Goal: Navigation & Orientation: Find specific page/section

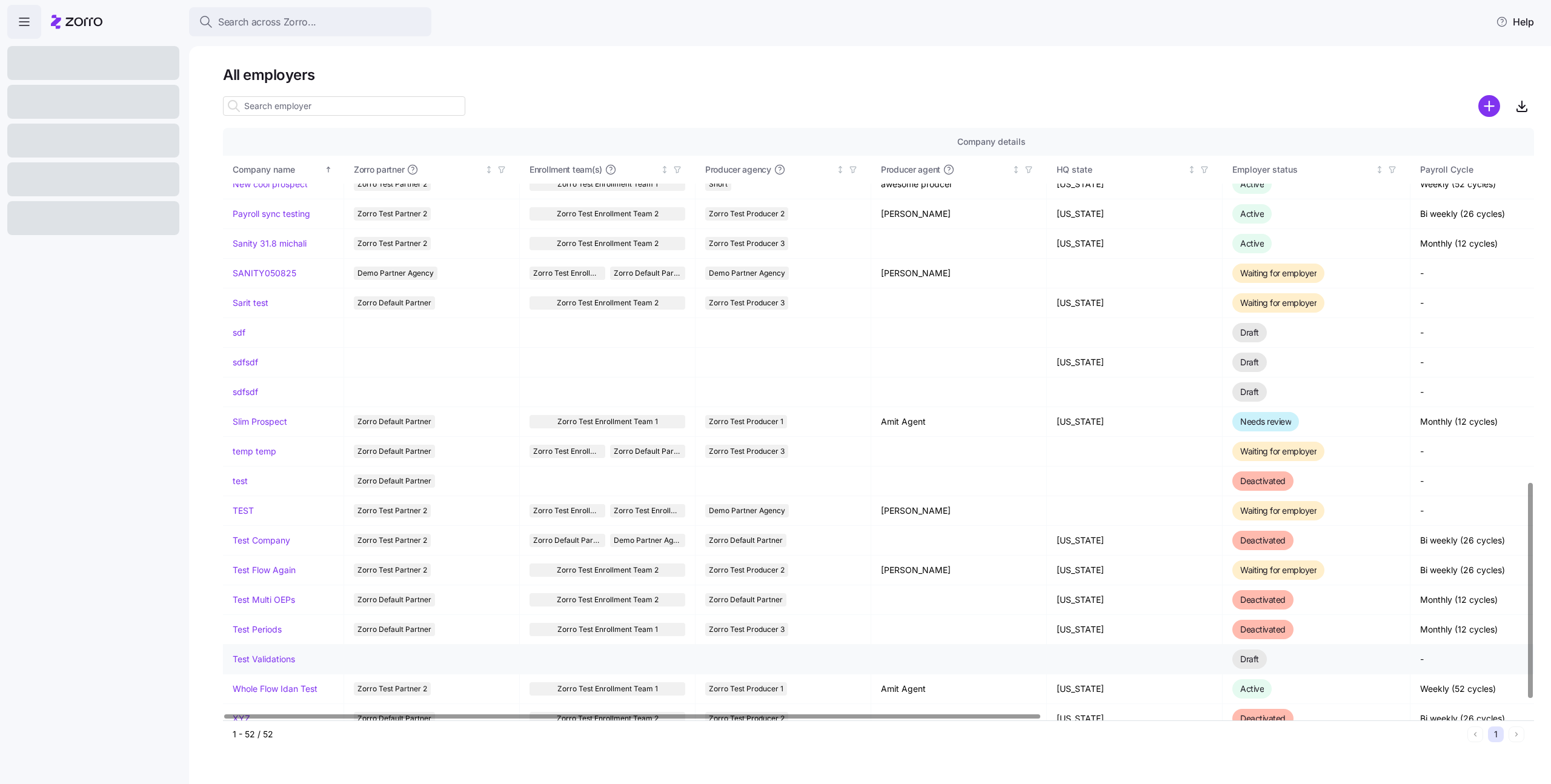
scroll to position [1006, 0]
